Goal: Check status: Check status

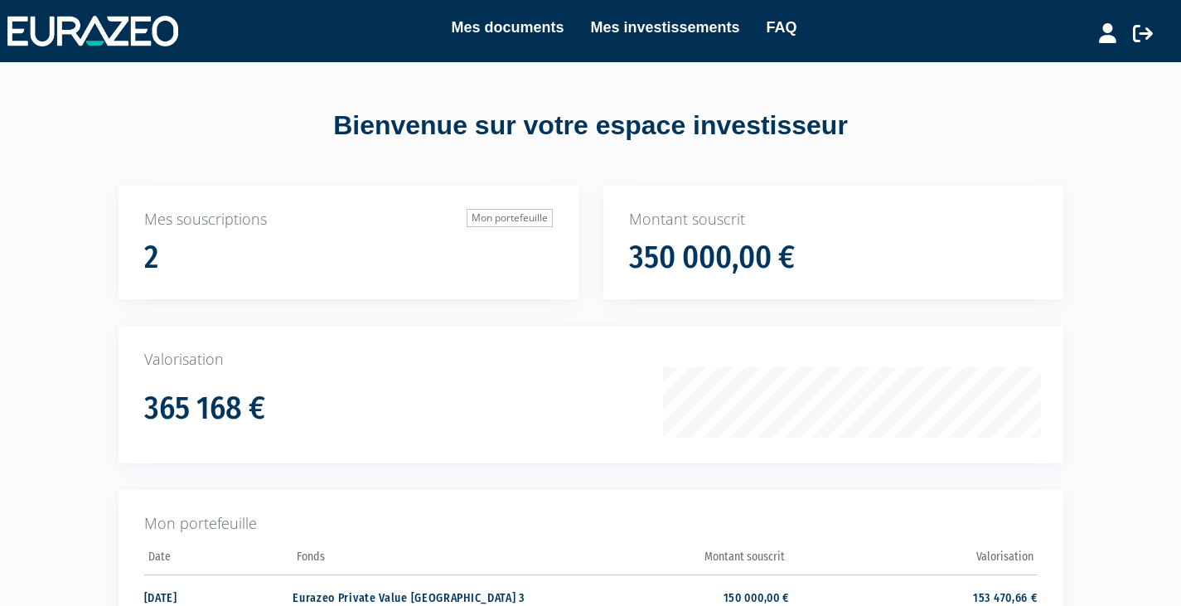
scroll to position [170, 0]
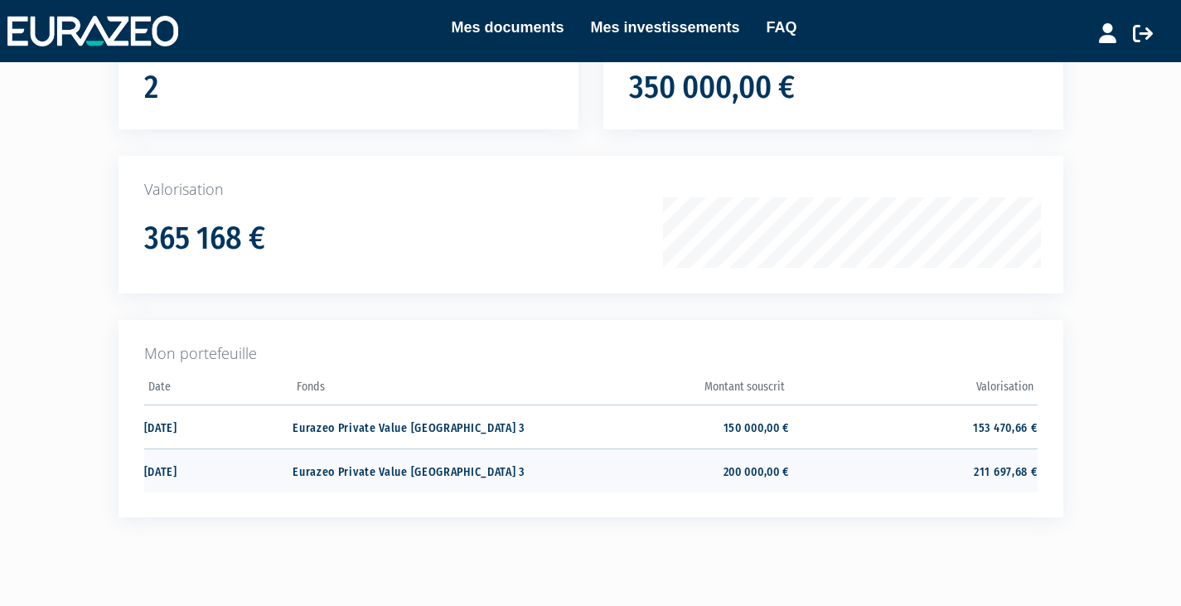
click at [827, 450] on td "211 697,68 €" at bounding box center [913, 470] width 248 height 44
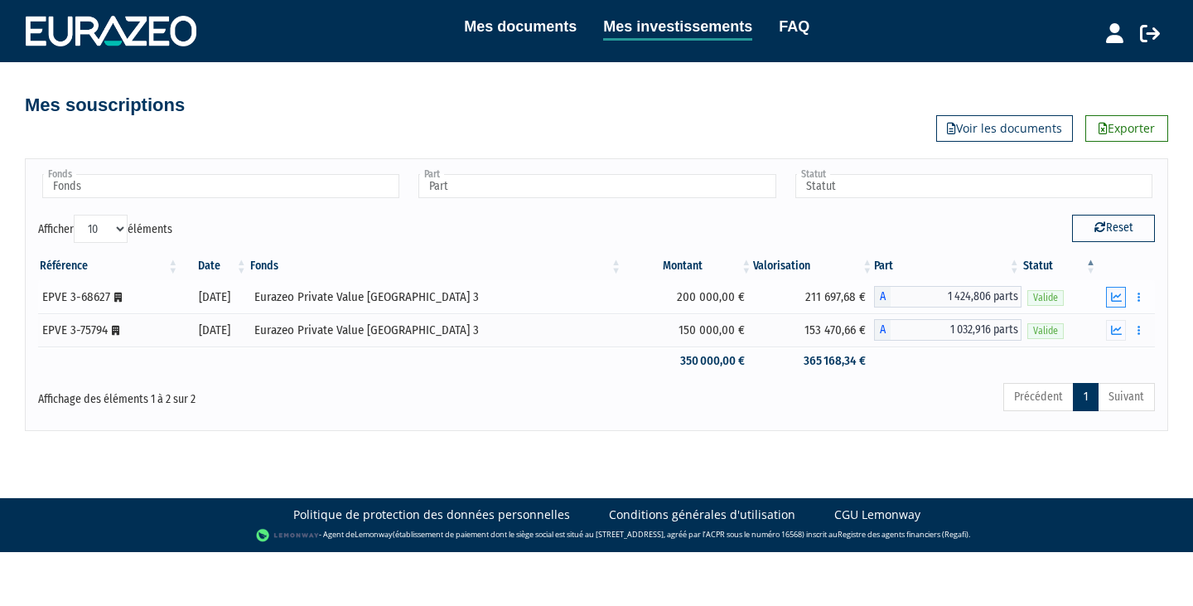
click at [1120, 288] on button "button" at bounding box center [1116, 297] width 20 height 21
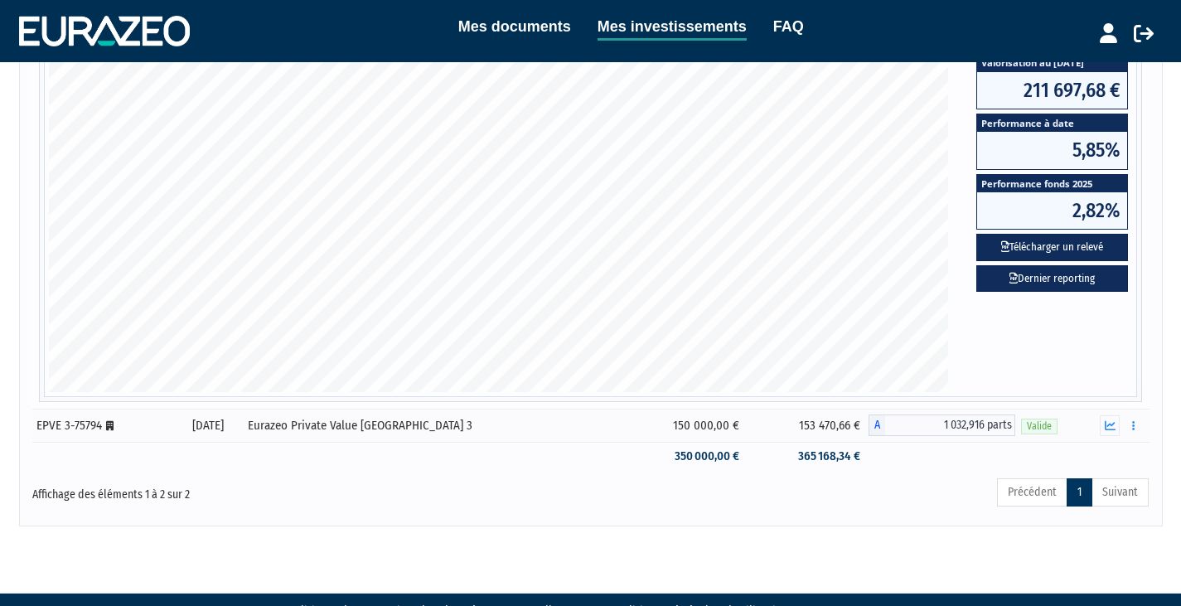
scroll to position [460, 0]
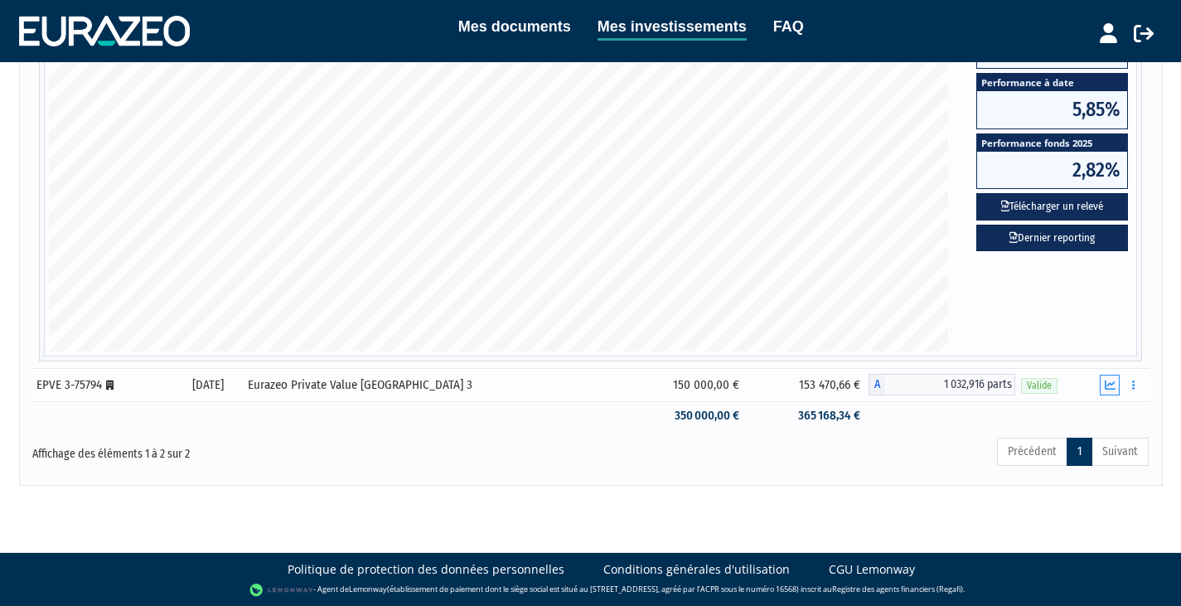
click at [1111, 380] on icon "button" at bounding box center [1110, 385] width 11 height 11
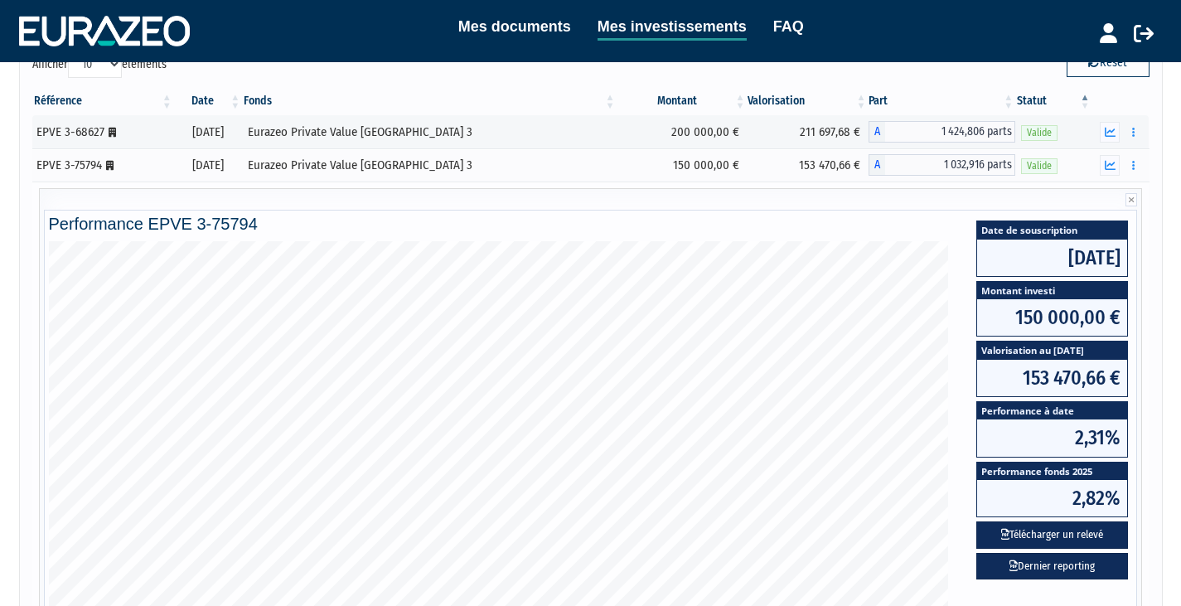
scroll to position [166, 0]
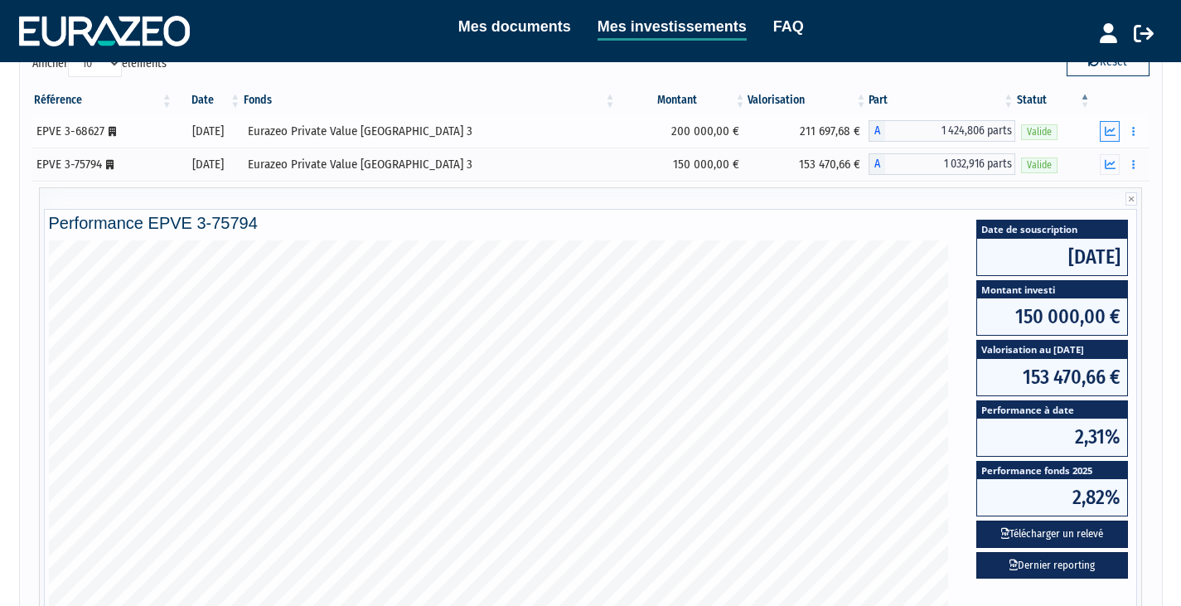
click at [1106, 134] on icon "button" at bounding box center [1110, 131] width 11 height 11
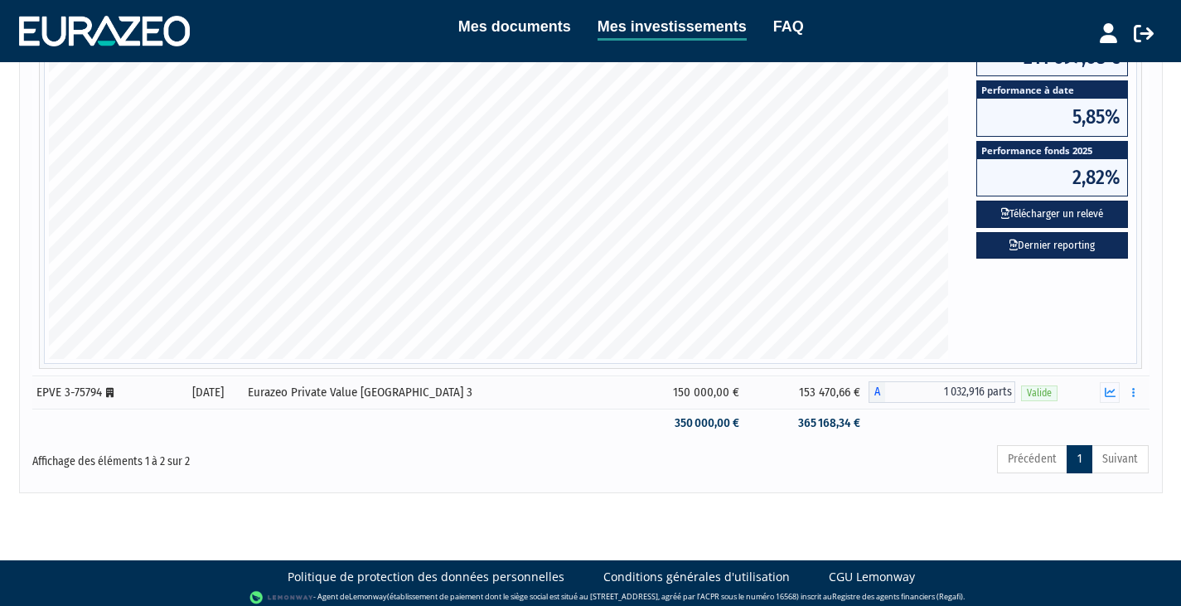
scroll to position [460, 0]
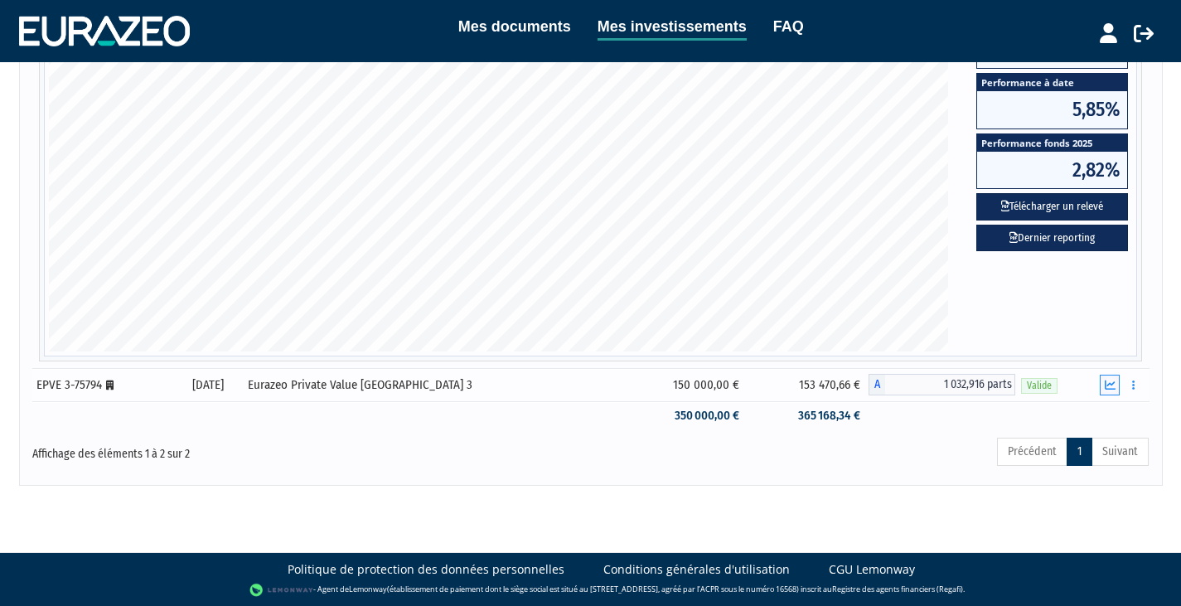
click at [1105, 375] on button "button" at bounding box center [1110, 385] width 20 height 21
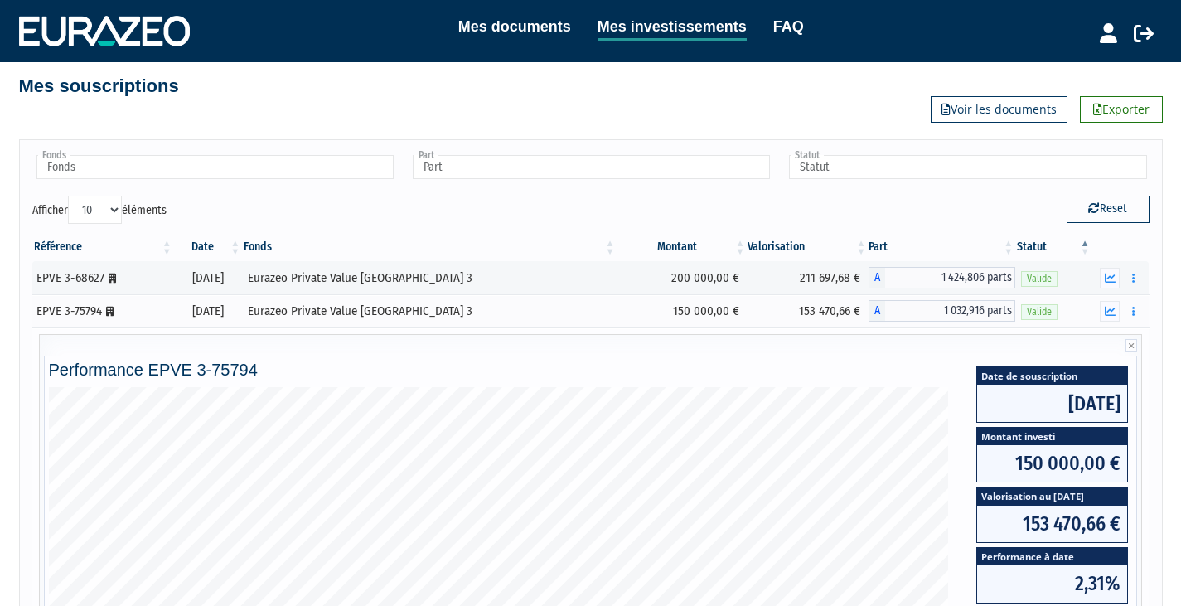
scroll to position [17, 0]
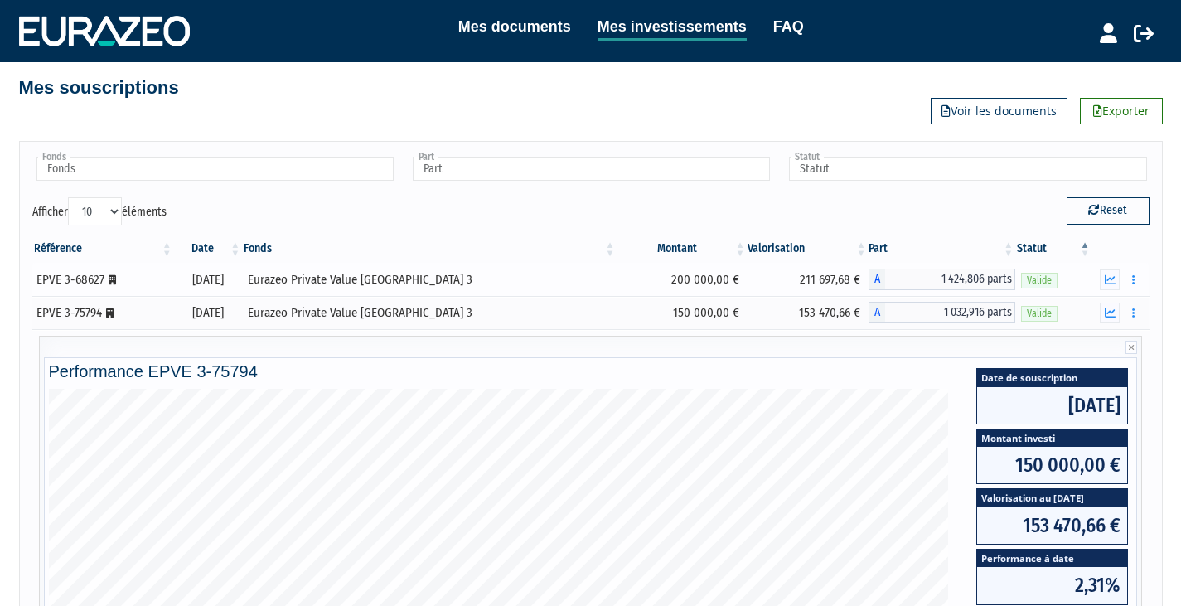
drag, startPoint x: 477, startPoint y: 280, endPoint x: 302, endPoint y: 288, distance: 175.0
click at [302, 288] on td "Eurazeo Private Value [GEOGRAPHIC_DATA] 3" at bounding box center [429, 279] width 375 height 33
copy div "Eurazeo Private Value [GEOGRAPHIC_DATA] 3"
